Goal: Find specific page/section: Find specific page/section

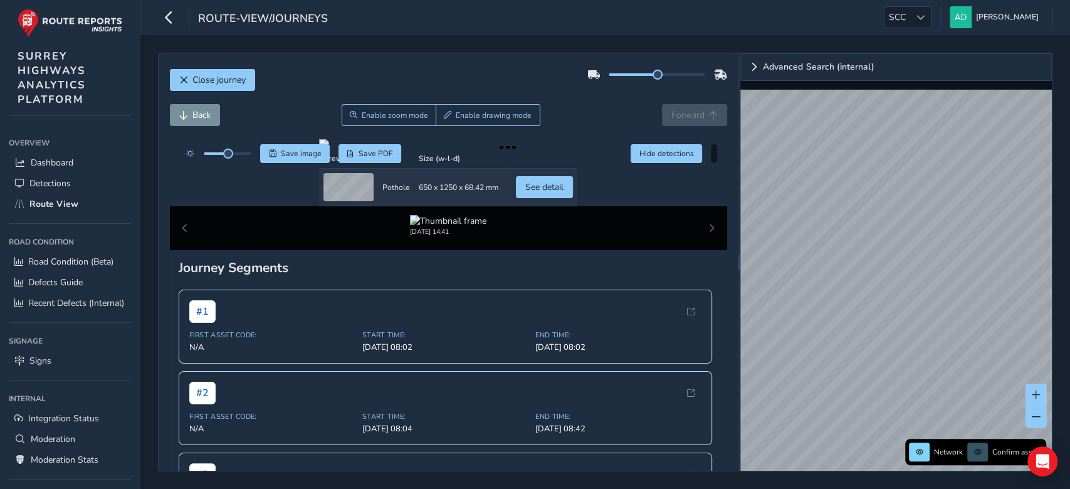
scroll to position [71, 0]
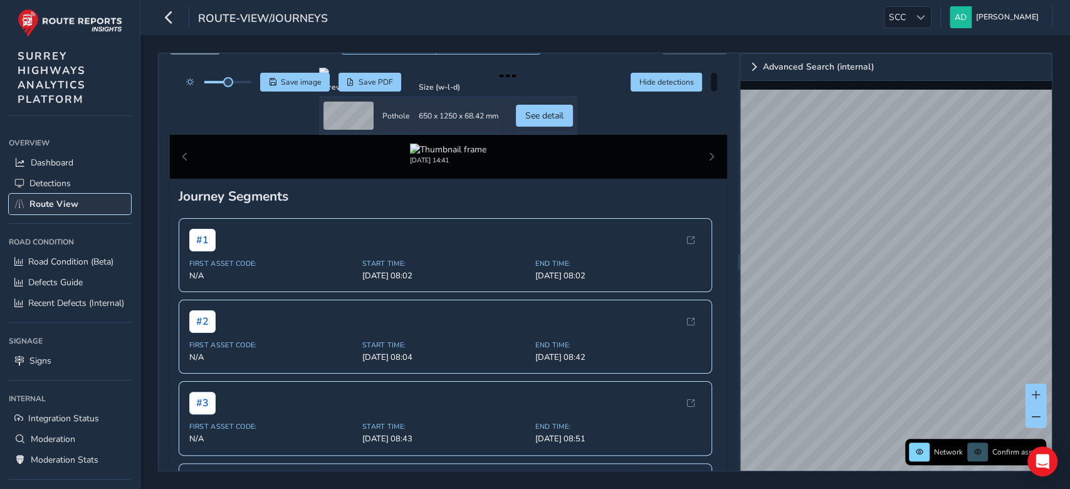
click at [56, 201] on span "Route View" at bounding box center [53, 204] width 49 height 12
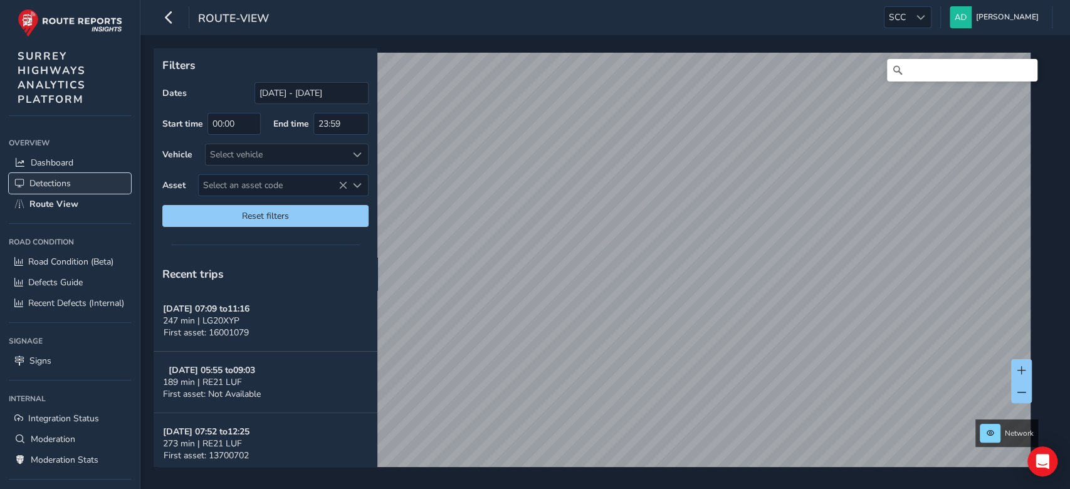
click at [63, 183] on span "Detections" at bounding box center [49, 183] width 41 height 12
